Goal: Task Accomplishment & Management: Manage account settings

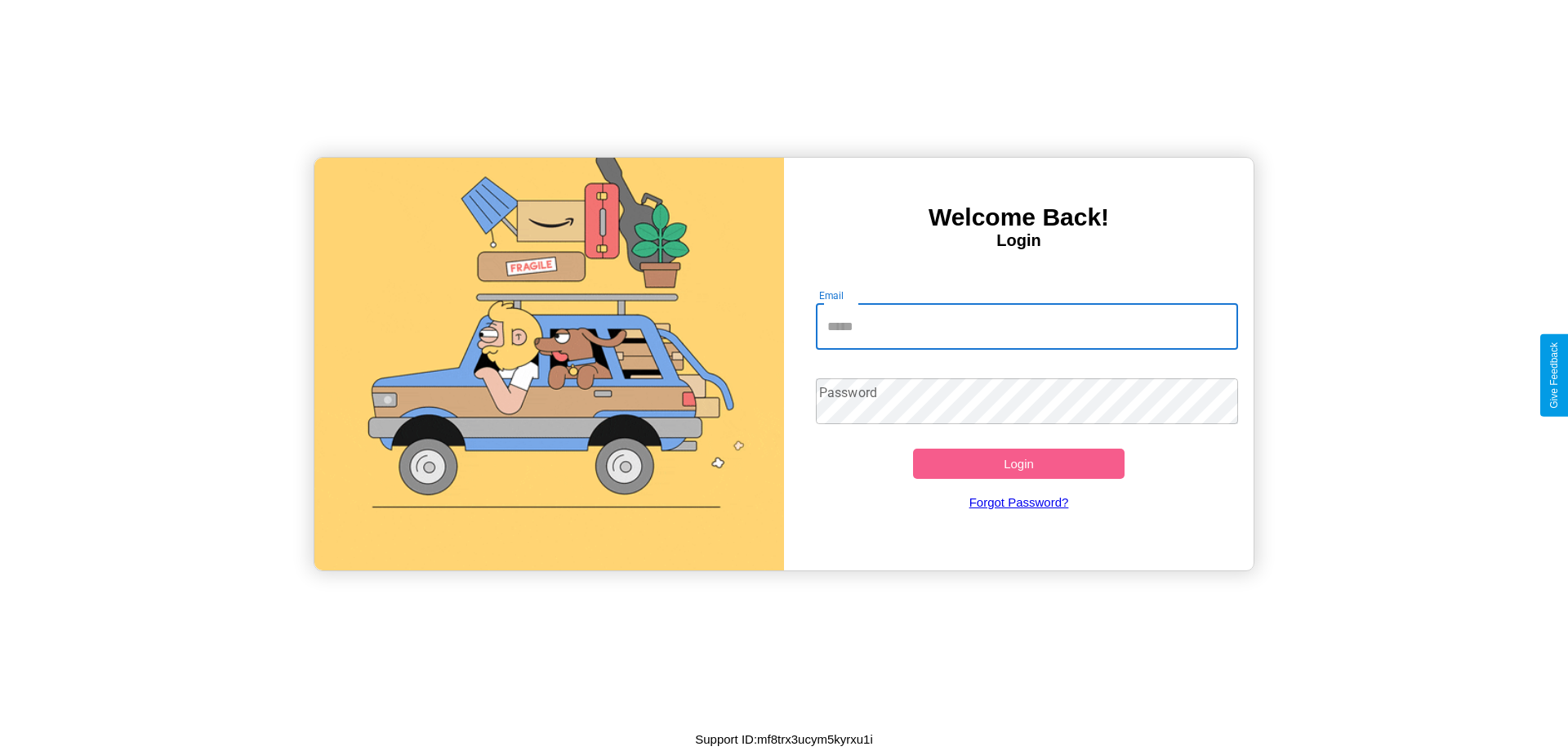
click at [1027, 326] on input "Email" at bounding box center [1028, 327] width 423 height 46
type input "**********"
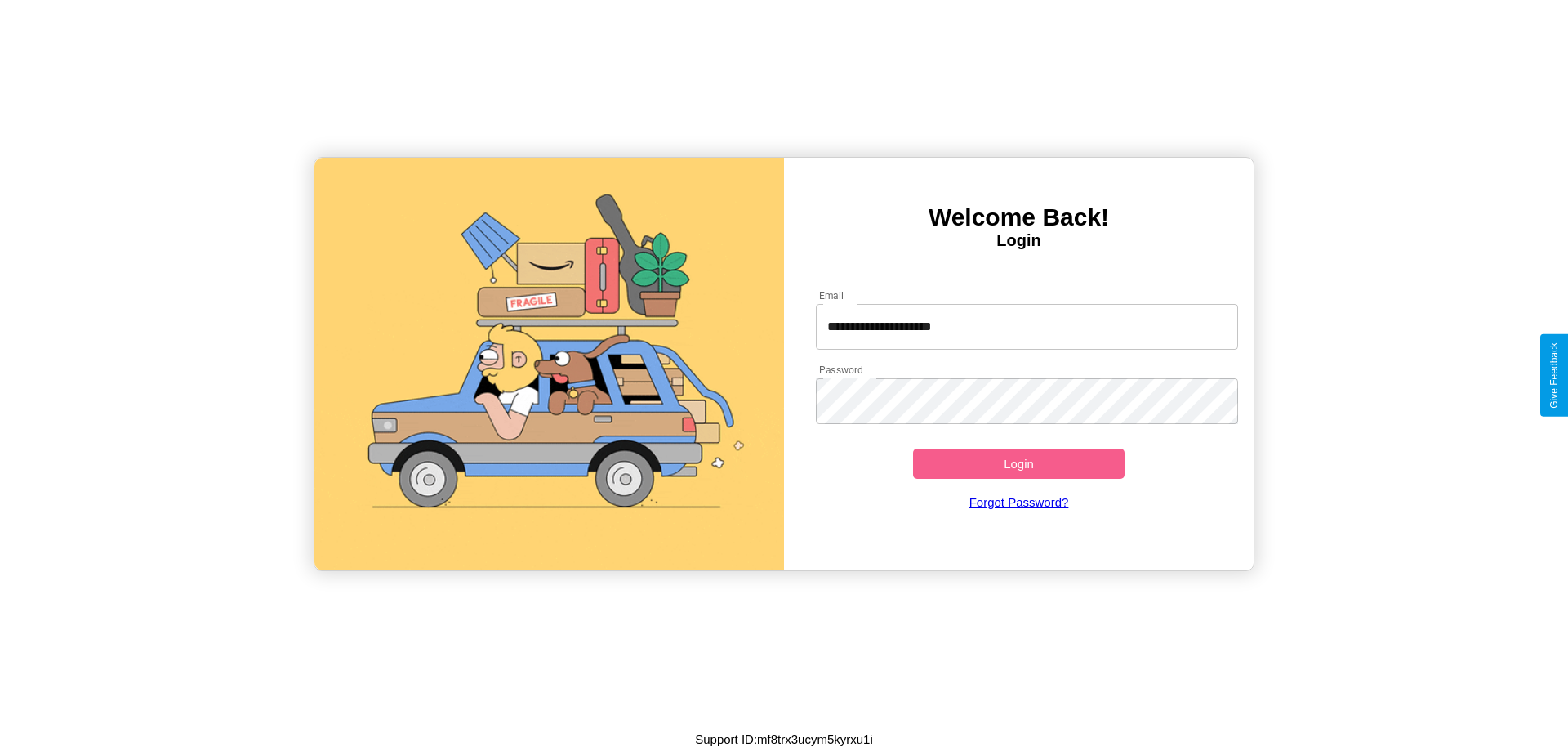
click at [1018, 463] on button "Login" at bounding box center [1018, 463] width 212 height 30
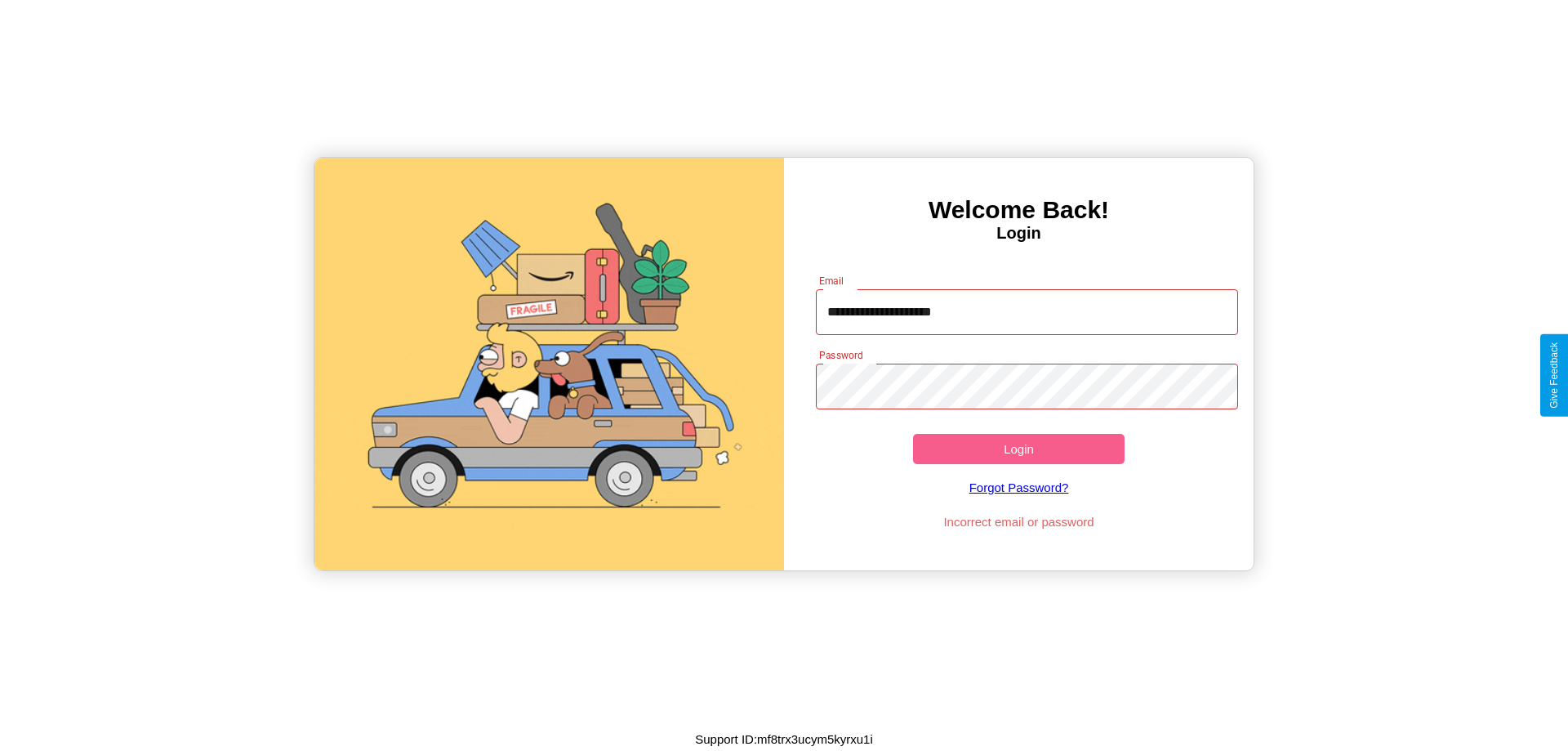
click at [1018, 448] on button "Login" at bounding box center [1018, 449] width 212 height 30
